Goal: Task Accomplishment & Management: Complete application form

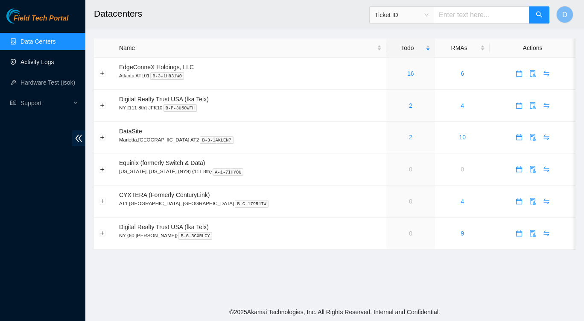
click at [40, 65] on link "Activity Logs" at bounding box center [37, 61] width 34 height 7
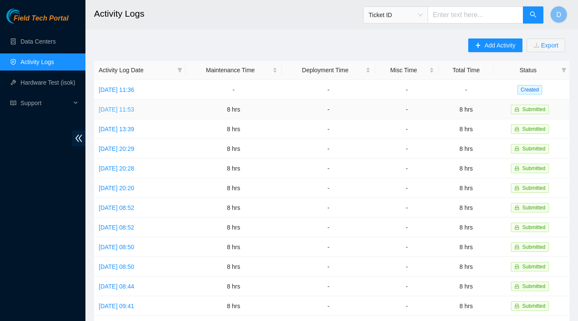
click at [128, 106] on link "[DATE] 11:53" at bounding box center [116, 109] width 35 height 7
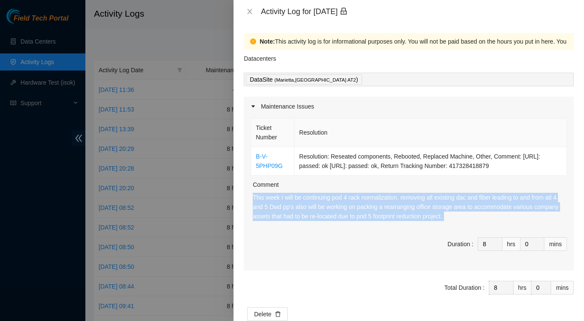
drag, startPoint x: 254, startPoint y: 196, endPoint x: 447, endPoint y: 231, distance: 196.5
click at [447, 231] on div "Ticket Number Resolution B-V-5PHP09G Resolution: Reseated components, Rebooted,…" at bounding box center [409, 193] width 330 height 154
copy p "This week I will be continuing pod 4 rack normalization. removing all existing …"
click at [250, 11] on icon "close" at bounding box center [250, 11] width 5 height 5
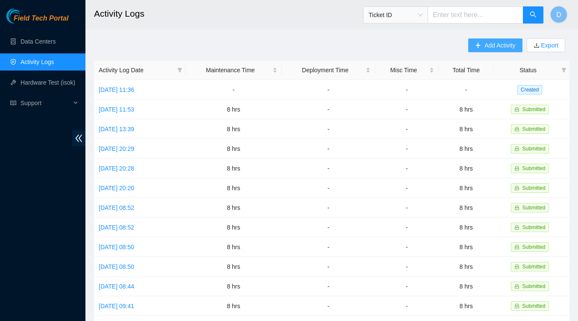
click at [484, 47] on span "Add Activity" at bounding box center [499, 45] width 31 height 9
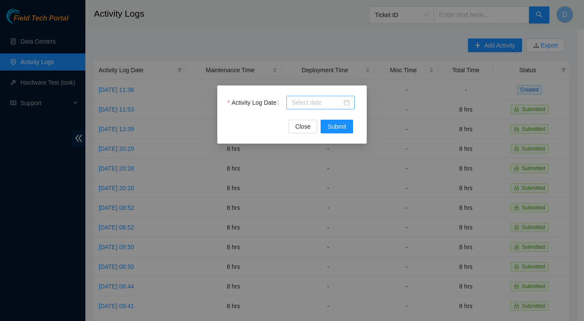
click at [348, 105] on div at bounding box center [321, 102] width 58 height 9
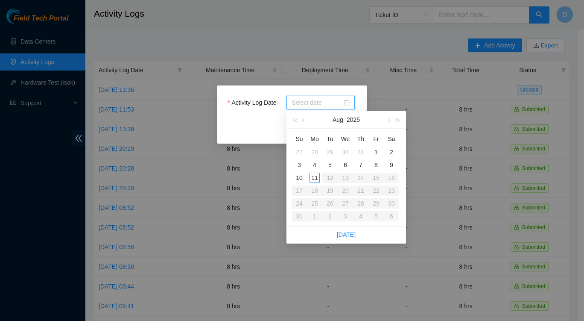
type input "[DATE]"
click at [315, 164] on div "4" at bounding box center [315, 165] width 10 height 10
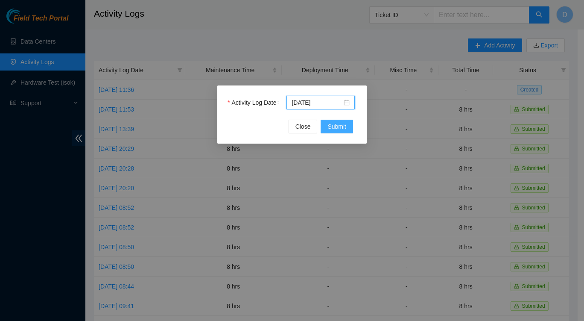
click at [346, 127] on span "Submit" at bounding box center [337, 126] width 19 height 9
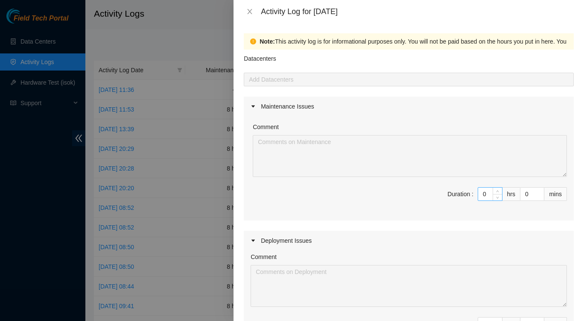
click at [482, 192] on input "0" at bounding box center [490, 193] width 24 height 13
type input "8"
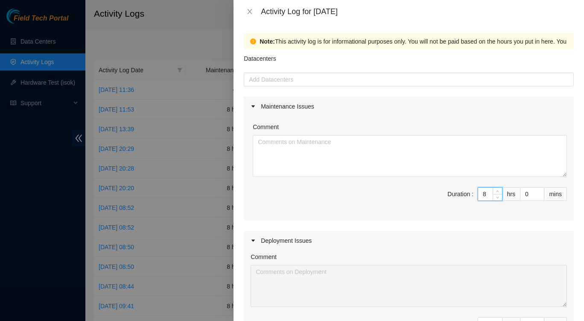
type input "8"
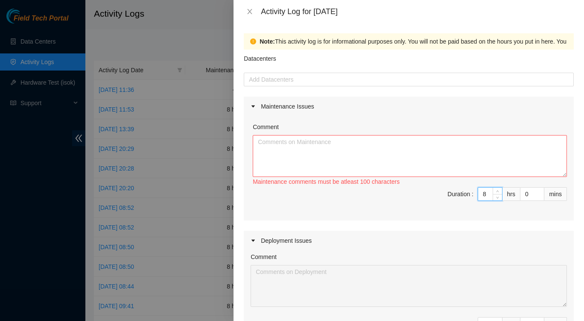
type input "8"
click at [433, 152] on textarea "Comment" at bounding box center [410, 156] width 314 height 42
paste textarea "This week I will be continuing pod 4 rack normalization. removing all existing …"
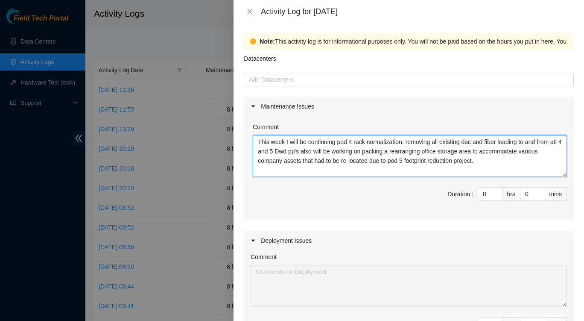
click at [307, 140] on textarea "This week I will be continuing pod 4 rack normalization. removing all existing …" at bounding box center [410, 156] width 314 height 42
click at [286, 140] on textarea "continuing pod 4 rack normalization. removing all existing dac and fiber leadin…" at bounding box center [410, 156] width 314 height 42
click at [544, 142] on textarea "continued pod 4 rack normalization. removing all existing dac and fiber leading…" at bounding box center [410, 156] width 314 height 42
click at [320, 152] on textarea "continued pod 4 rack normalization. removing all existing dac and fiber leading…" at bounding box center [410, 156] width 314 height 42
click at [482, 161] on textarea "continued pod 4 rack normalization. removing all existing dac and fiber leading…" at bounding box center [410, 156] width 314 height 42
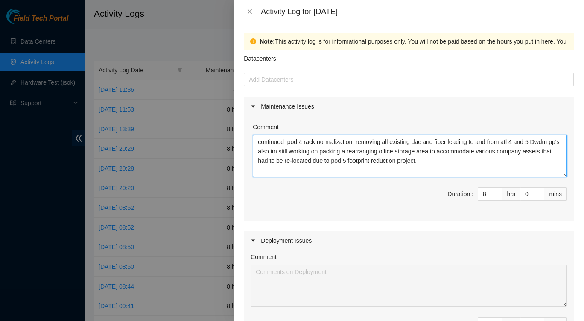
click at [277, 154] on textarea "continued pod 4 rack normalization. removing all existing dac and fiber leading…" at bounding box center [410, 156] width 314 height 42
click at [386, 150] on textarea "continued pod 4 rack normalization. removing all existing dac and fiber leading…" at bounding box center [410, 156] width 314 height 42
click at [403, 152] on textarea "continued pod 4 rack normalization. removing all existing dac and fiber leading…" at bounding box center [410, 156] width 314 height 42
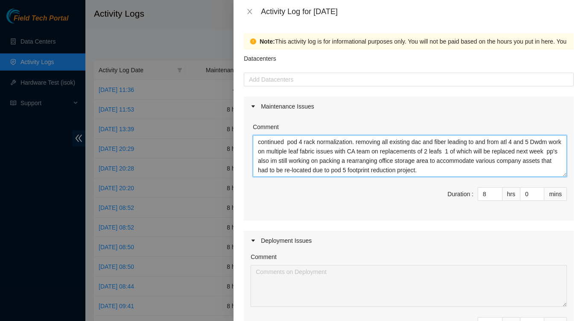
click at [273, 152] on textarea "continued pod 4 rack normalization. removing all existing dac and fiber leading…" at bounding box center [410, 156] width 314 height 42
click at [292, 151] on textarea "continued pod 4 rack normalization. removing all existing dac and fiber leading…" at bounding box center [410, 156] width 314 height 42
click at [281, 153] on textarea "continued pod 4 rack normalization. removing all existing dac and fiber leading…" at bounding box center [410, 156] width 314 height 42
click at [305, 153] on textarea "continued pod 4 rack normalization. removing all existing dac and fiber leading…" at bounding box center [410, 156] width 314 height 42
click at [306, 153] on textarea "continued pod 4 rack normalization. removing all existing dac and fiber leading…" at bounding box center [410, 156] width 314 height 42
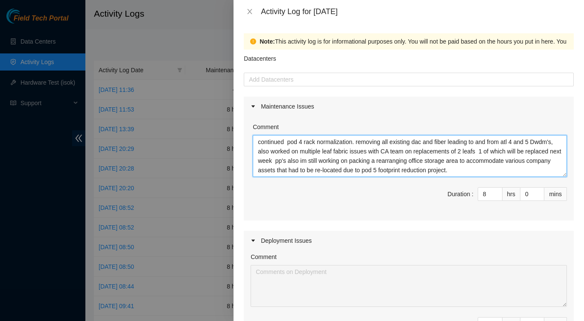
click at [336, 159] on textarea "continued pod 4 rack normalization. removing all existing dac and fiber leading…" at bounding box center [410, 156] width 314 height 42
click at [260, 141] on textarea "continued pod 4 rack normalization. removing all existing dac and fiber leading…" at bounding box center [410, 156] width 314 height 42
drag, startPoint x: 482, startPoint y: 170, endPoint x: 251, endPoint y: 122, distance: 236.3
click at [251, 122] on div "Comment Continued pod 4 rack normalization. removing all existing dac and fiber…" at bounding box center [409, 168] width 330 height 104
click at [526, 78] on div at bounding box center [409, 79] width 326 height 10
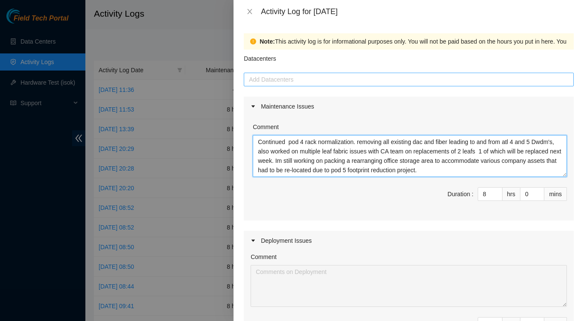
type textarea "Continued pod 4 rack normalization. removing all existing dac and fiber leading…"
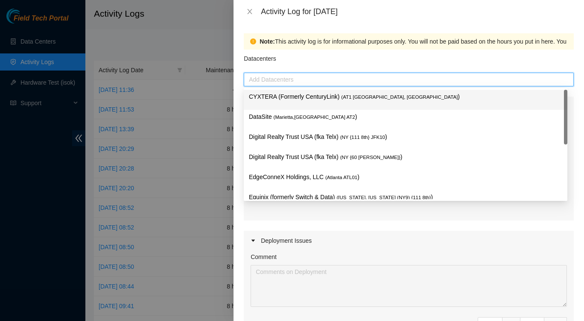
type input "d"
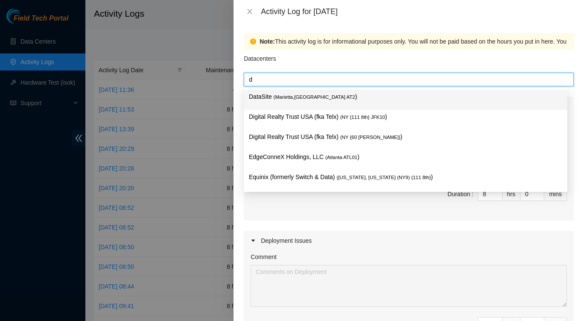
click at [430, 97] on p "DataSite ( Marietta,[GEOGRAPHIC_DATA] AT2 )" at bounding box center [405, 97] width 313 height 10
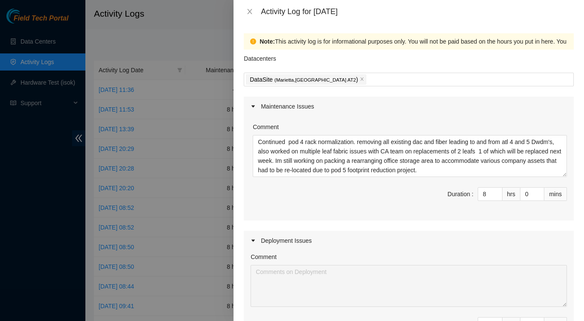
scroll to position [252, 0]
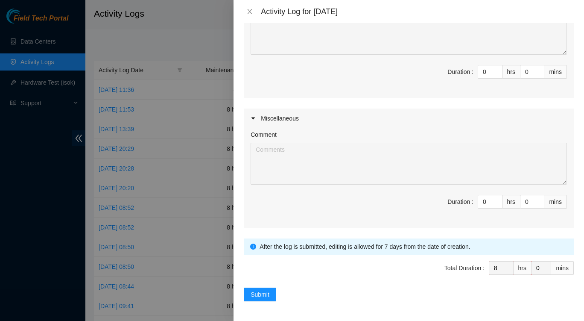
click at [374, 122] on div "Miscellaneous" at bounding box center [409, 118] width 330 height 20
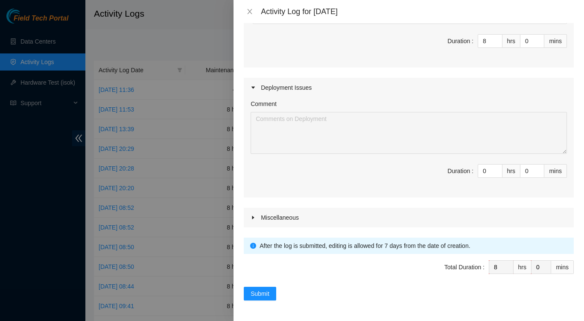
scroll to position [152, 0]
click at [272, 295] on button "Submit" at bounding box center [260, 294] width 32 height 14
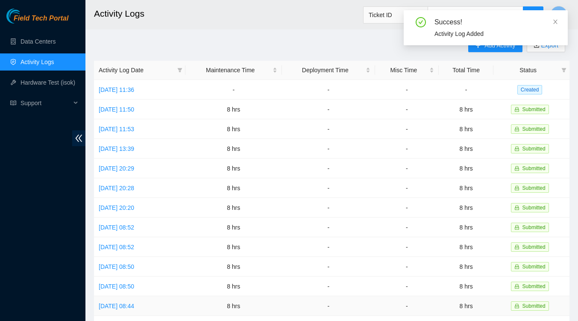
click at [272, 296] on td "8 hrs" at bounding box center [233, 306] width 97 height 20
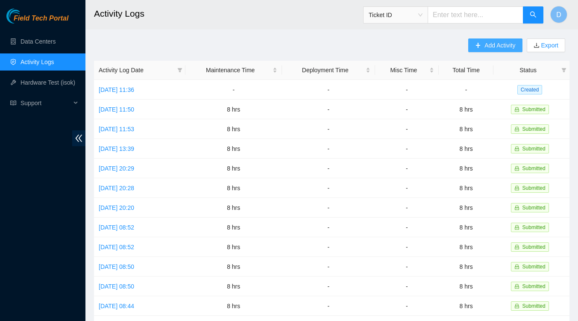
click at [509, 49] on span "Add Activity" at bounding box center [499, 45] width 31 height 9
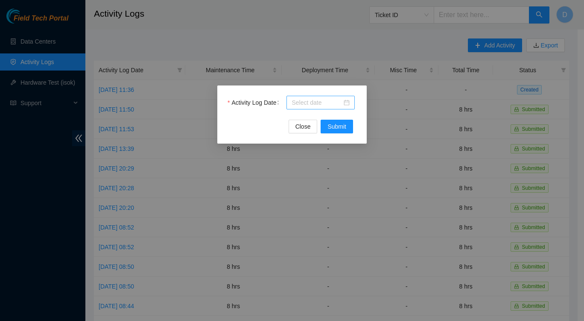
click at [325, 100] on input "Activity Log Date" at bounding box center [317, 102] width 50 height 9
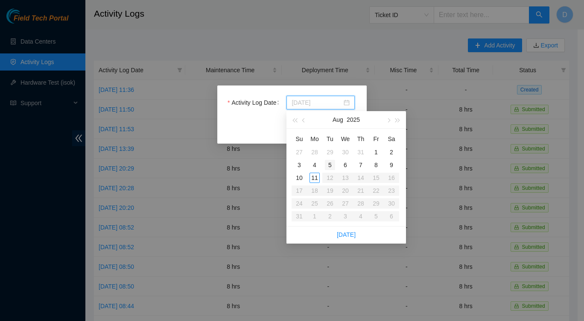
type input "[DATE]"
click at [329, 160] on div "5" at bounding box center [330, 165] width 10 height 10
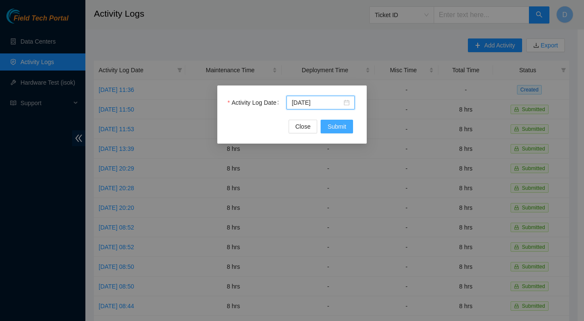
click at [337, 124] on span "Submit" at bounding box center [337, 126] width 19 height 9
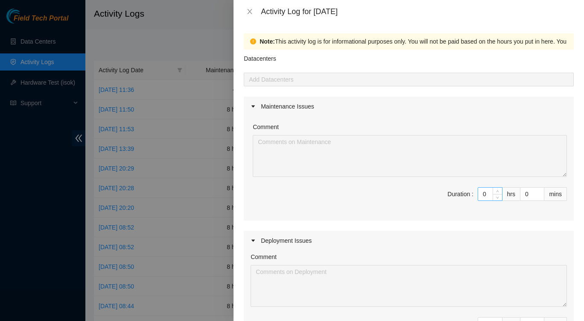
click at [480, 195] on input "0" at bounding box center [490, 193] width 24 height 13
type input "8"
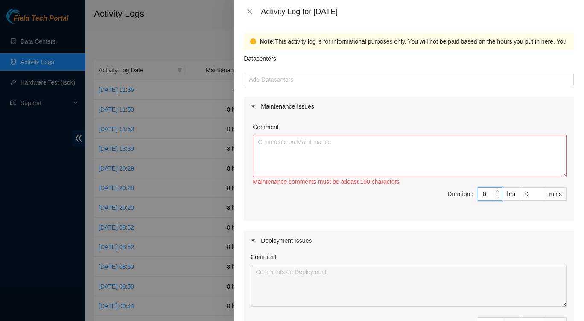
type input "8"
click at [432, 157] on textarea "Comment" at bounding box center [410, 156] width 314 height 42
paste textarea "Continued pod 4 rack normalization. removing all existing dac and fiber leading…"
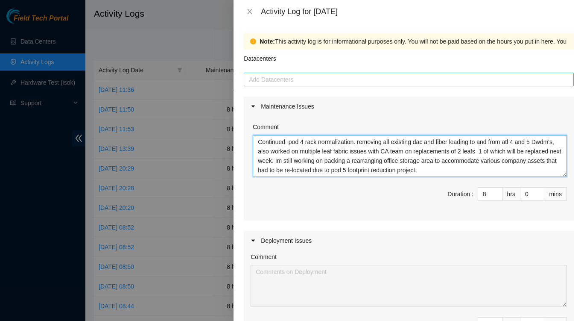
click at [312, 81] on div at bounding box center [409, 79] width 326 height 10
type textarea "Continued pod 4 rack normalization. removing all existing dac and fiber leading…"
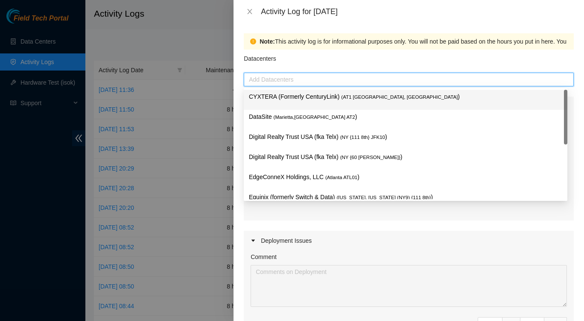
type input "d"
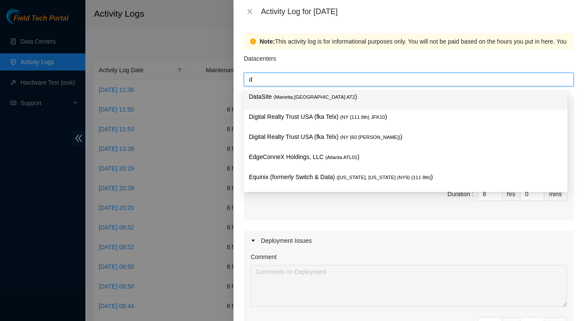
click at [295, 97] on span "( Marietta,[GEOGRAPHIC_DATA] AT2" at bounding box center [315, 96] width 82 height 5
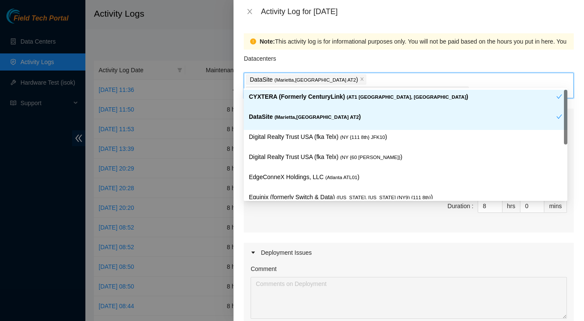
click at [462, 62] on div "Datacenters" at bounding box center [409, 61] width 330 height 23
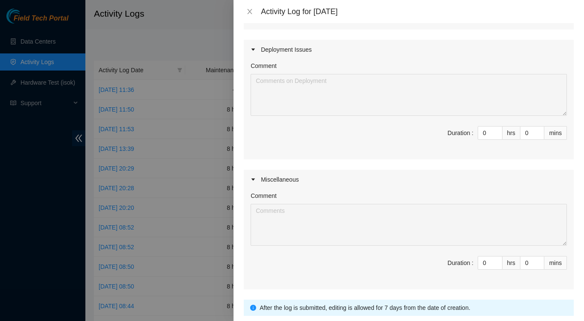
scroll to position [252, 0]
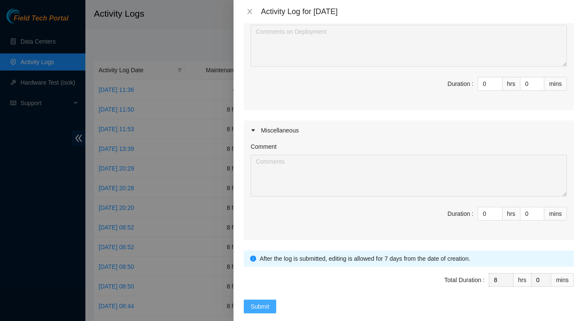
click at [267, 301] on span "Submit" at bounding box center [260, 305] width 19 height 9
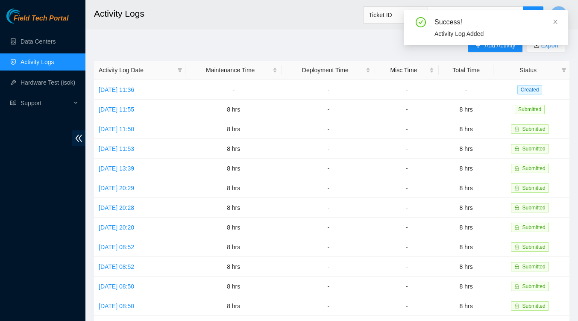
click at [492, 46] on div "Success! Activity Log Added" at bounding box center [486, 31] width 164 height 42
click at [501, 46] on div "Success! Activity Log Added" at bounding box center [486, 31] width 164 height 42
click at [556, 23] on icon "close" at bounding box center [555, 22] width 4 height 4
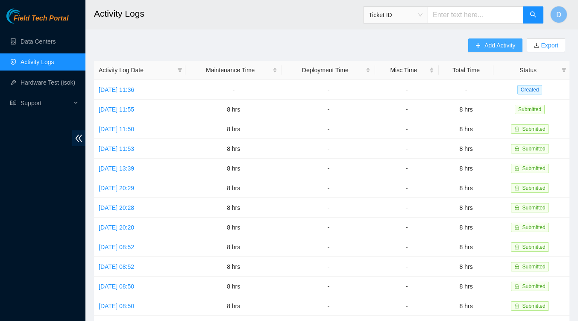
click at [491, 43] on span "Add Activity" at bounding box center [499, 45] width 31 height 9
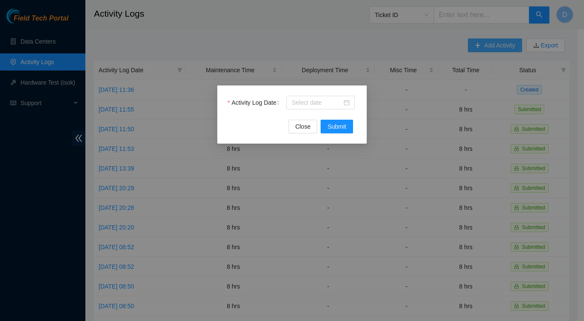
click at [491, 43] on div "Activity Log Date Close Submit" at bounding box center [292, 160] width 584 height 321
click at [348, 102] on div at bounding box center [321, 102] width 58 height 9
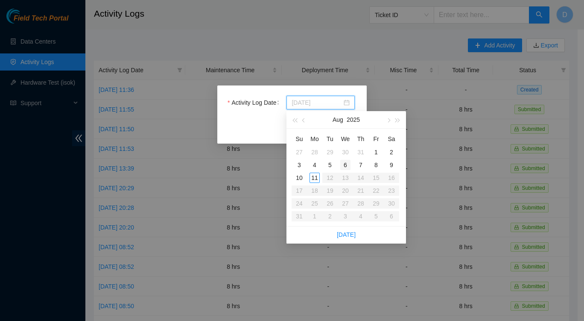
type input "[DATE]"
click at [346, 165] on div "6" at bounding box center [345, 165] width 10 height 10
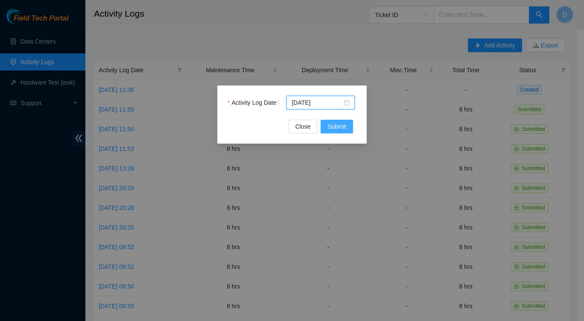
click at [333, 126] on span "Submit" at bounding box center [337, 126] width 19 height 9
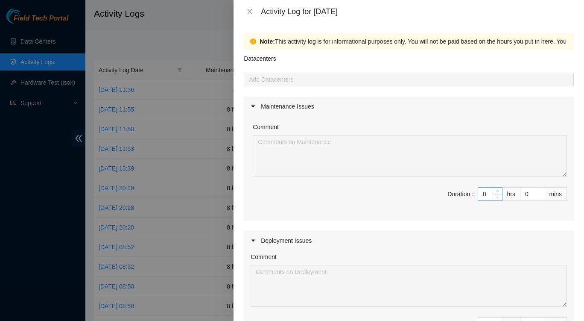
click at [483, 195] on input "0" at bounding box center [490, 193] width 24 height 13
type input "8"
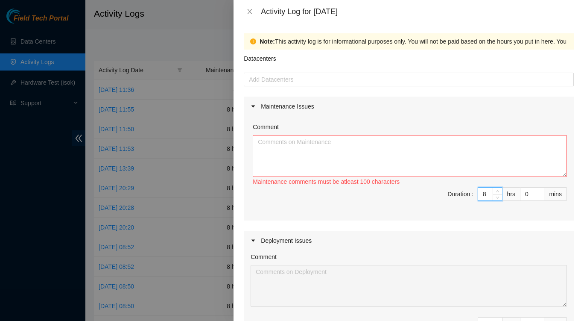
type input "8"
click at [476, 149] on textarea "Comment" at bounding box center [410, 156] width 314 height 42
paste textarea "Continued pod 4 rack normalization. removing all existing dac and fiber leading…"
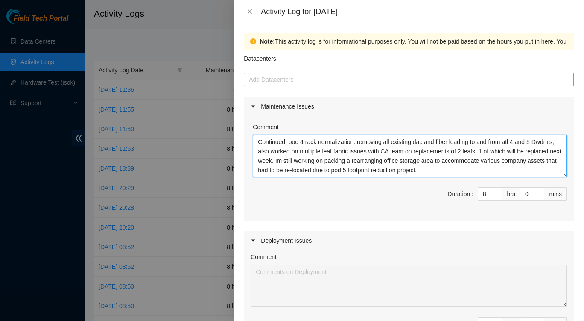
click at [316, 78] on div at bounding box center [409, 79] width 326 height 10
type textarea "Continued pod 4 rack normalization. removing all existing dac and fiber leading…"
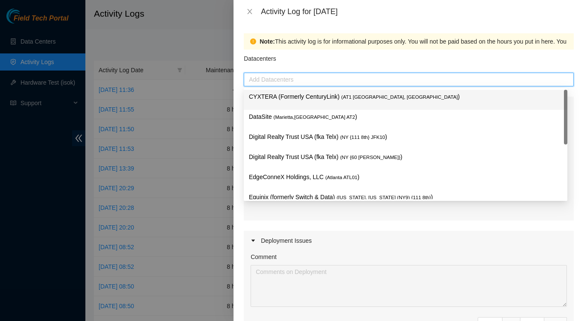
type input "s"
type input "d"
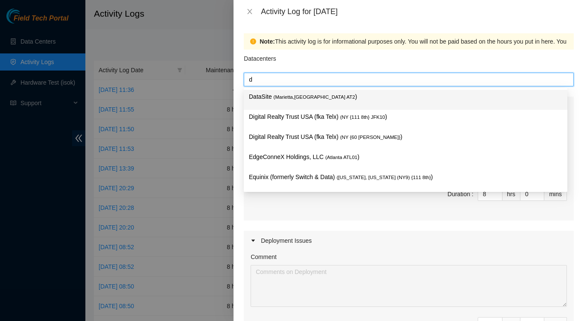
click at [305, 95] on span "( Marietta,[GEOGRAPHIC_DATA] AT2" at bounding box center [315, 96] width 82 height 5
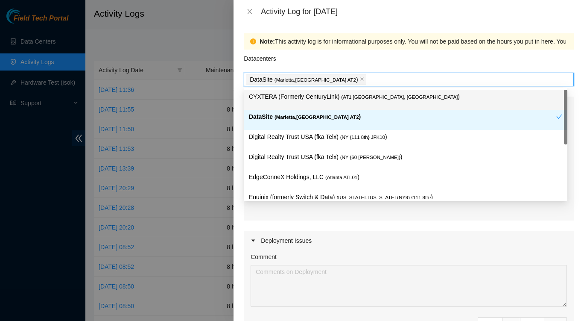
click at [493, 64] on div "Datacenters" at bounding box center [409, 61] width 330 height 23
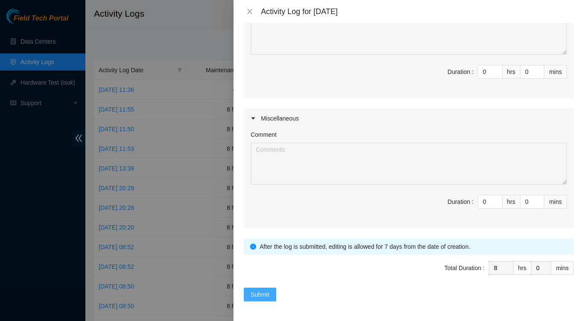
click at [260, 292] on span "Submit" at bounding box center [260, 294] width 19 height 9
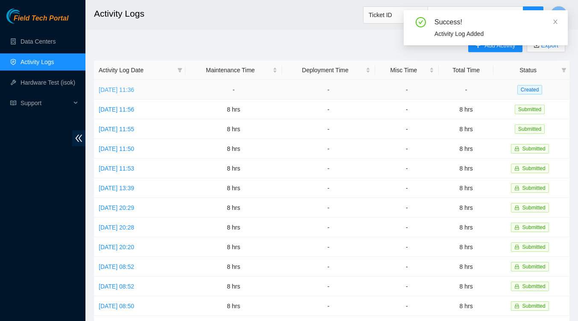
click at [134, 89] on link "[DATE] 11:36" at bounding box center [116, 89] width 35 height 7
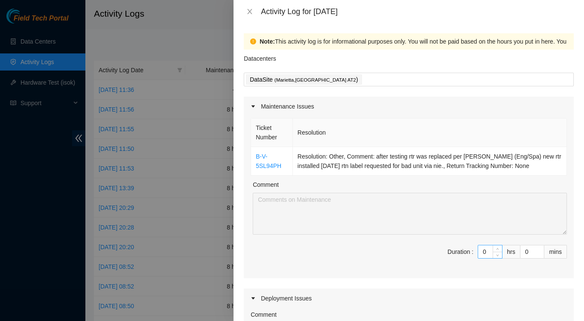
click at [484, 254] on input "0" at bounding box center [490, 251] width 24 height 13
type input "8"
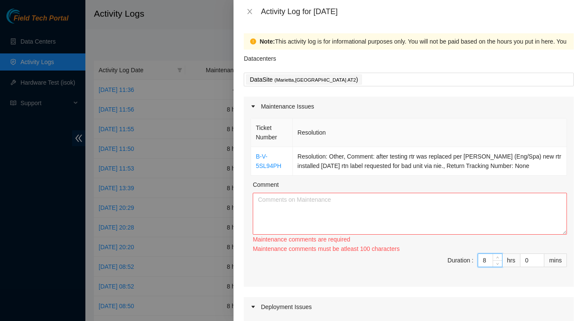
type input "8"
click at [433, 214] on textarea "Comment" at bounding box center [410, 214] width 314 height 42
paste textarea "Continued pod 4 rack normalization. removing all existing dac and fiber leading…"
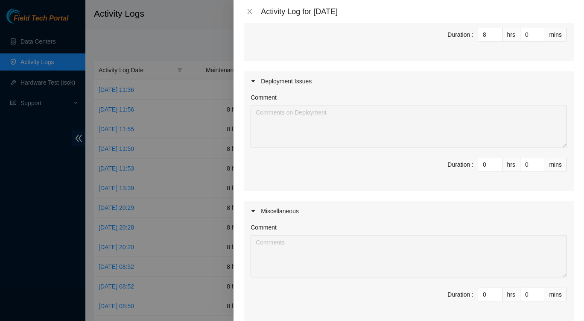
scroll to position [310, 0]
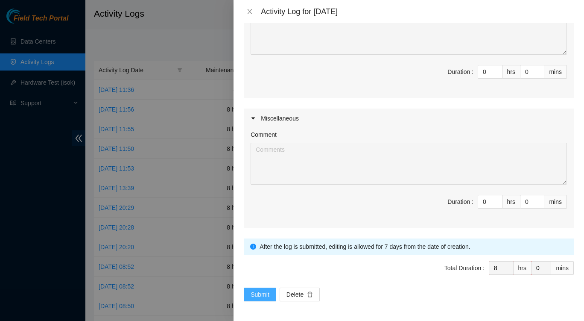
type textarea "Continued pod 4 rack normalization. removing all existing dac and fiber leading…"
click at [261, 298] on button "Submit" at bounding box center [260, 294] width 32 height 14
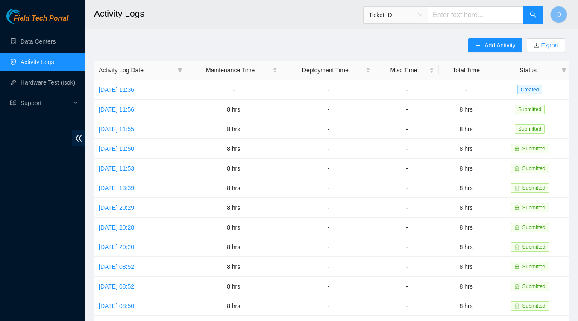
click at [261, 298] on td "8 hrs" at bounding box center [233, 306] width 97 height 20
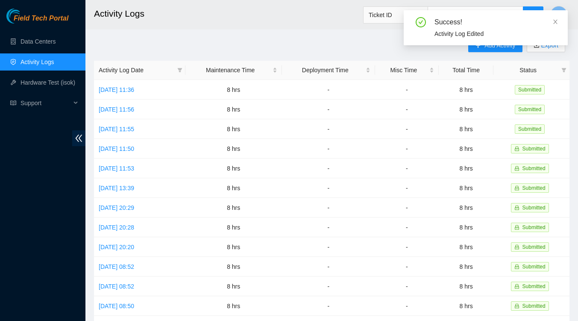
click at [261, 298] on td "8 hrs" at bounding box center [233, 306] width 97 height 20
click at [483, 50] on div "Success! Activity Log Edited" at bounding box center [486, 31] width 164 height 42
click at [556, 20] on icon "close" at bounding box center [555, 22] width 6 height 6
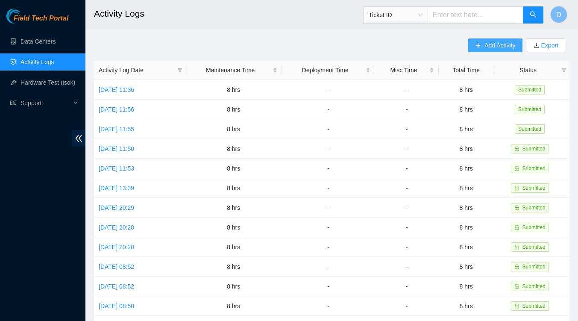
click at [491, 47] on span "Add Activity" at bounding box center [499, 45] width 31 height 9
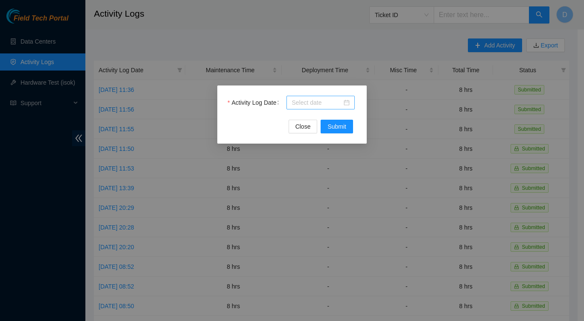
click at [349, 102] on div at bounding box center [321, 102] width 58 height 9
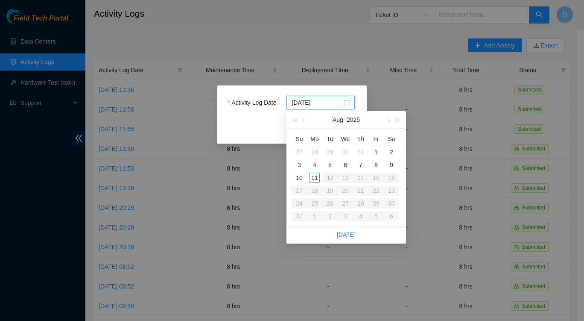
type input "[DATE]"
click at [376, 193] on table "Su Mo Tu We Th Fr Sa 27 28 29 30 31 1 2 3 4 5 6 7 8 9 10 11 12 13 14 15 16 17 1…" at bounding box center [346, 177] width 108 height 91
type input "[DATE]"
click at [377, 165] on div "8" at bounding box center [376, 165] width 10 height 10
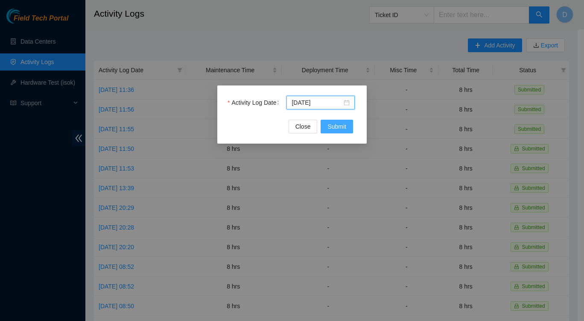
click at [336, 126] on span "Submit" at bounding box center [337, 126] width 19 height 9
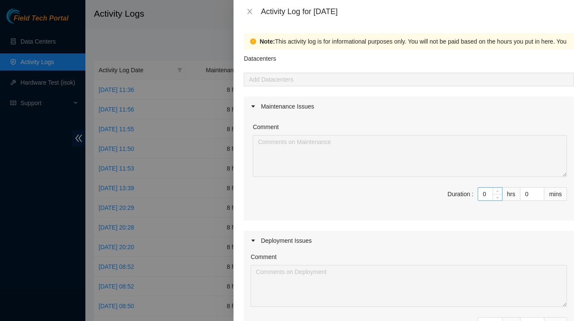
click at [483, 196] on input "0" at bounding box center [490, 193] width 24 height 13
type input "8"
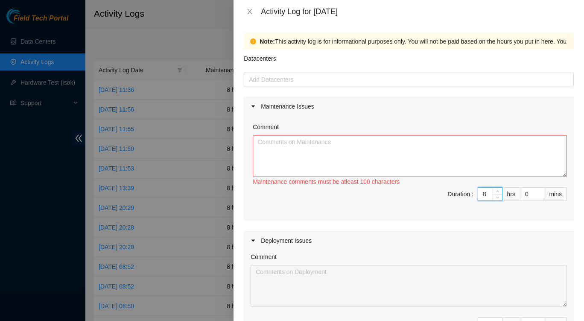
type input "8"
click at [325, 152] on textarea "Comment" at bounding box center [410, 156] width 314 height 42
paste textarea "Continued pod 4 rack normalization. removing all existing dac and fiber leading…"
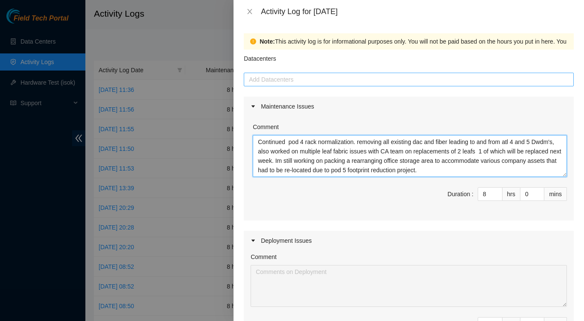
click at [304, 77] on div at bounding box center [409, 79] width 326 height 10
type textarea "Continued pod 4 rack normalization. removing all existing dac and fiber leading…"
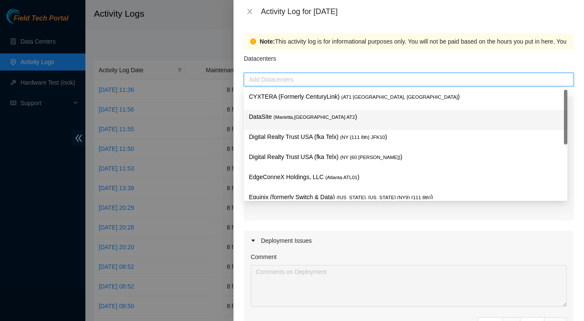
click at [274, 114] on span "( Marietta,[GEOGRAPHIC_DATA] AT2" at bounding box center [315, 116] width 82 height 5
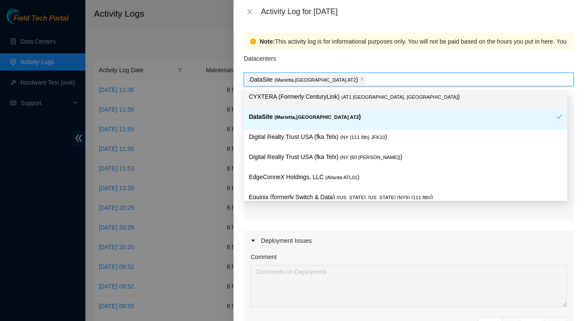
click at [445, 60] on div "Datacenters" at bounding box center [409, 61] width 330 height 23
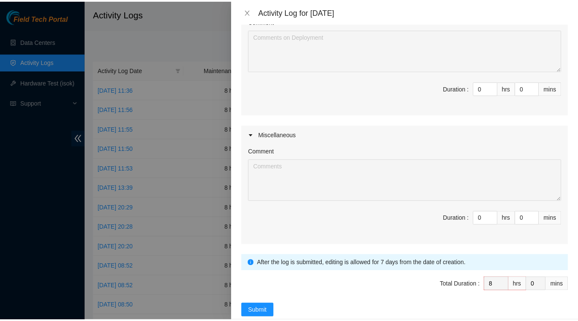
scroll to position [252, 0]
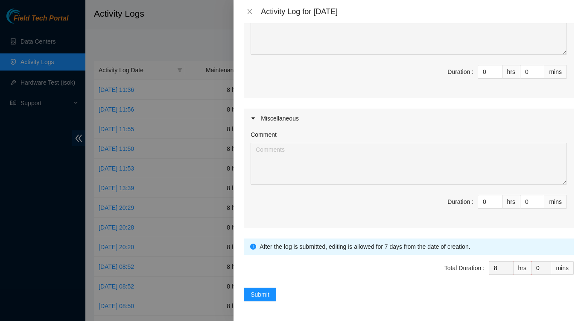
click at [432, 284] on form "Datacenters DataSite ( Marietta,[GEOGRAPHIC_DATA] AT2 ) Maintenance Issues Comm…" at bounding box center [409, 49] width 330 height 503
click at [260, 287] on button "Submit" at bounding box center [260, 294] width 32 height 14
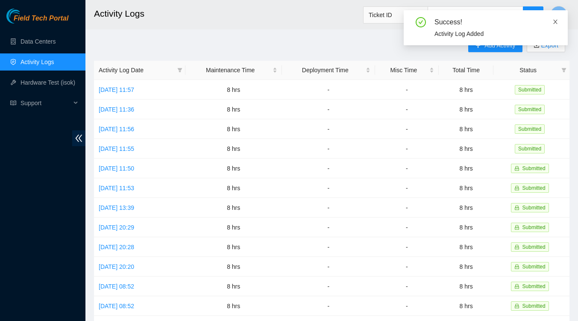
click at [553, 22] on icon "close" at bounding box center [555, 22] width 6 height 6
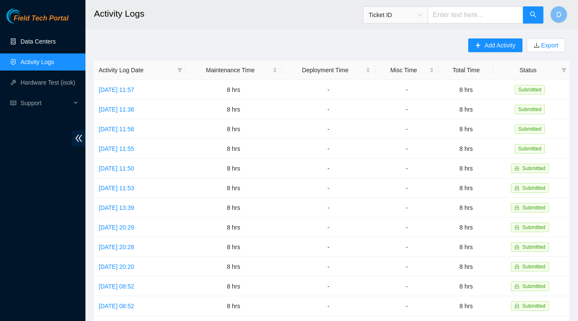
click at [35, 42] on link "Data Centers" at bounding box center [37, 41] width 35 height 7
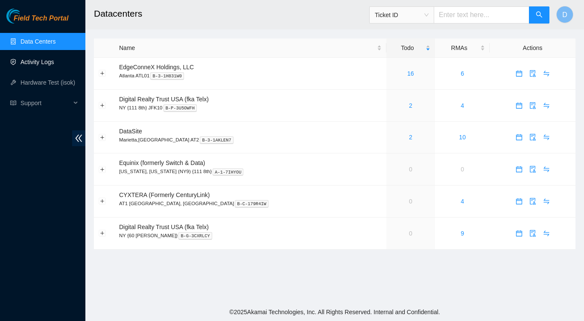
click at [44, 65] on link "Activity Logs" at bounding box center [37, 61] width 34 height 7
